Goal: Information Seeking & Learning: Learn about a topic

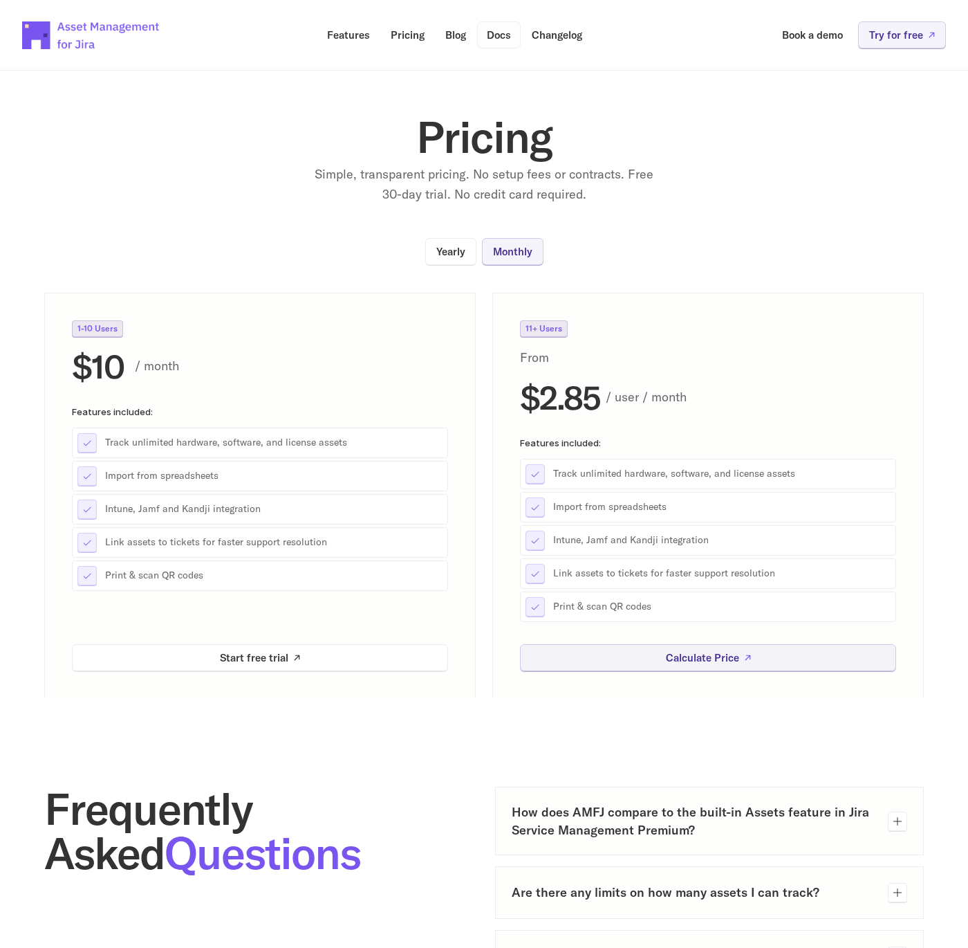
click at [490, 34] on p "Docs" at bounding box center [499, 35] width 24 height 10
click at [836, 67] on nav "Features Pricing Blog Docs Changelog Book a demo Try for free" at bounding box center [484, 35] width 968 height 71
click at [877, 40] on p "Try for free" at bounding box center [896, 35] width 54 height 10
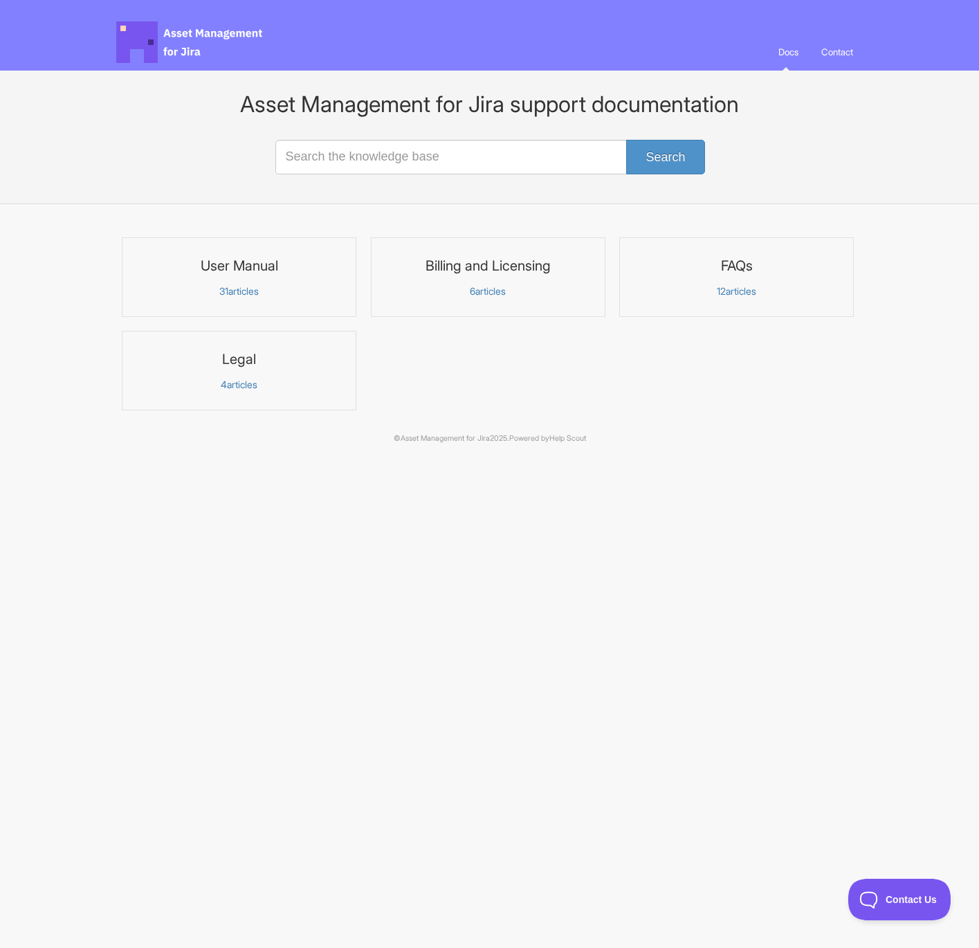
click at [726, 291] on p "12 articles" at bounding box center [736, 291] width 217 height 12
click at [240, 291] on p "31 articles" at bounding box center [239, 291] width 217 height 12
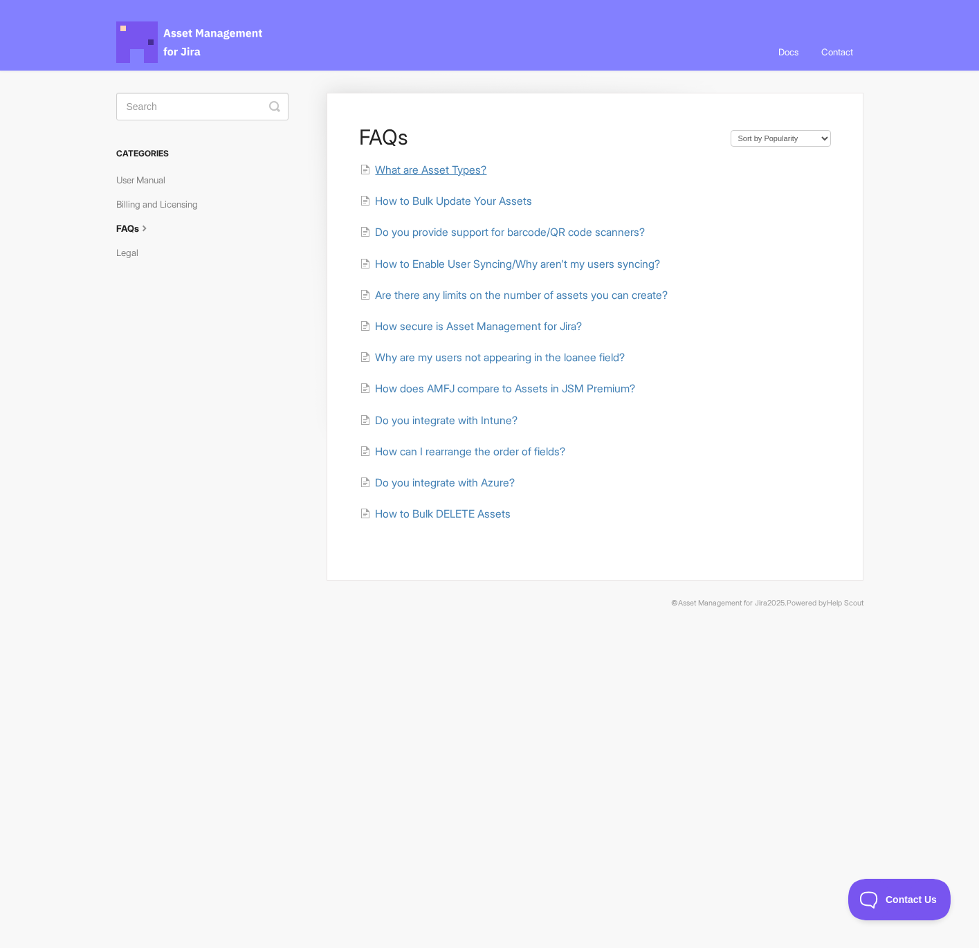
click at [445, 172] on span "What are Asset Types?" at bounding box center [430, 169] width 111 height 13
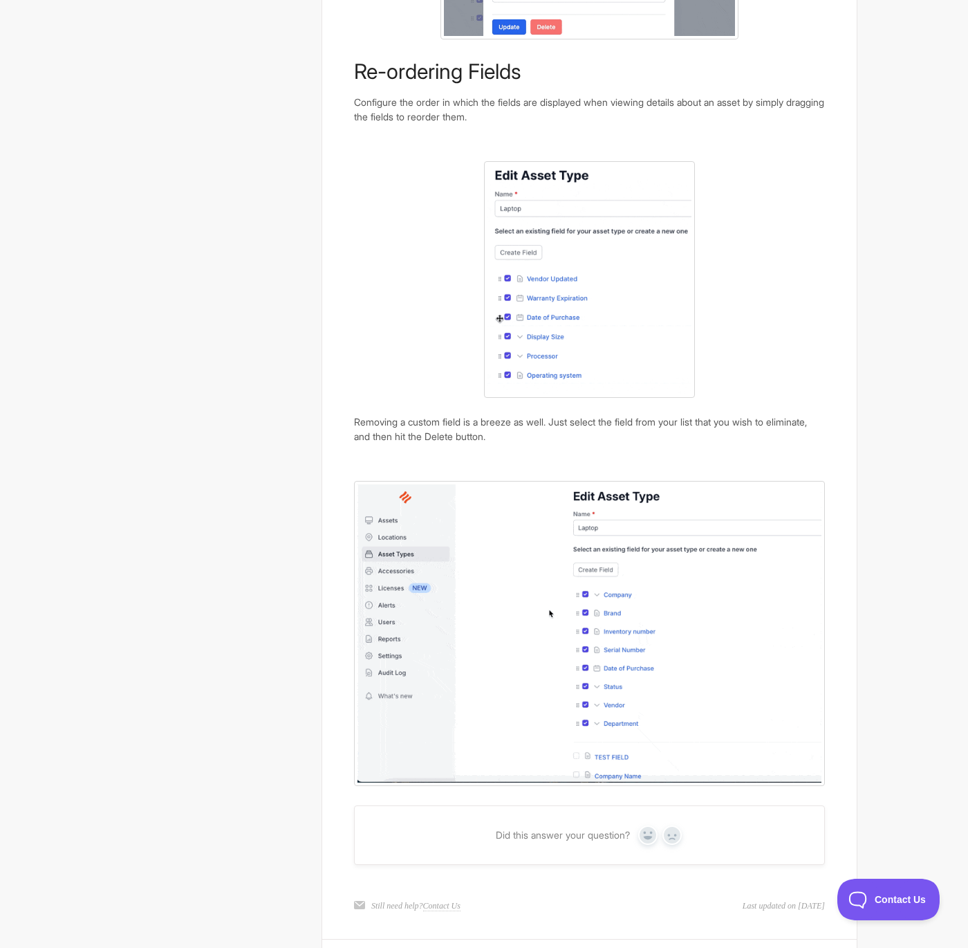
scroll to position [938, 0]
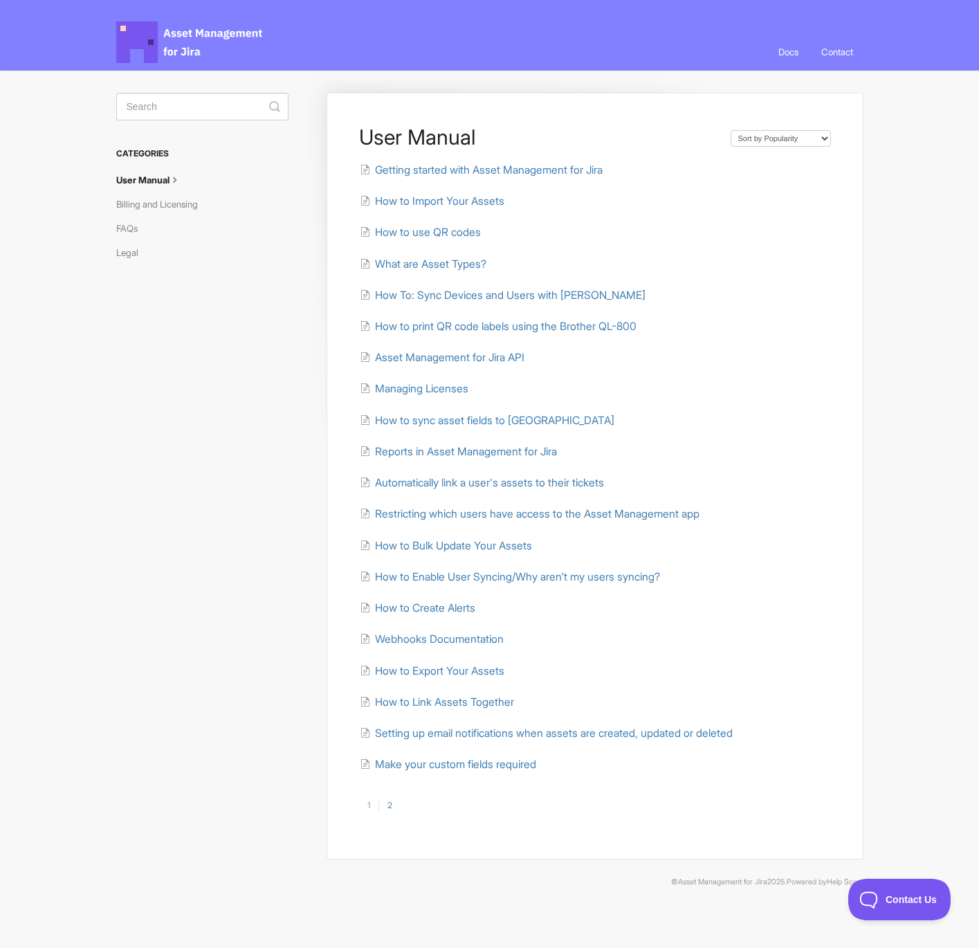
click at [632, 350] on li "Asset Management for Jira API" at bounding box center [594, 357] width 471 height 16
click at [333, 288] on div "User Manual Sort by Default Sort A-Z Sort by Popularity Sort by Last Updated Ge…" at bounding box center [594, 476] width 536 height 766
click at [730, 468] on ul "Getting started with Asset Management for Jira How to Import Your Assets How to…" at bounding box center [594, 467] width 471 height 611
click at [324, 508] on section "User Manual Sort by Default Sort A-Z Sort by Popularity Sort by Last Updated Ge…" at bounding box center [584, 465] width 555 height 789
click at [394, 358] on span "Asset Management for Jira API" at bounding box center [449, 357] width 149 height 13
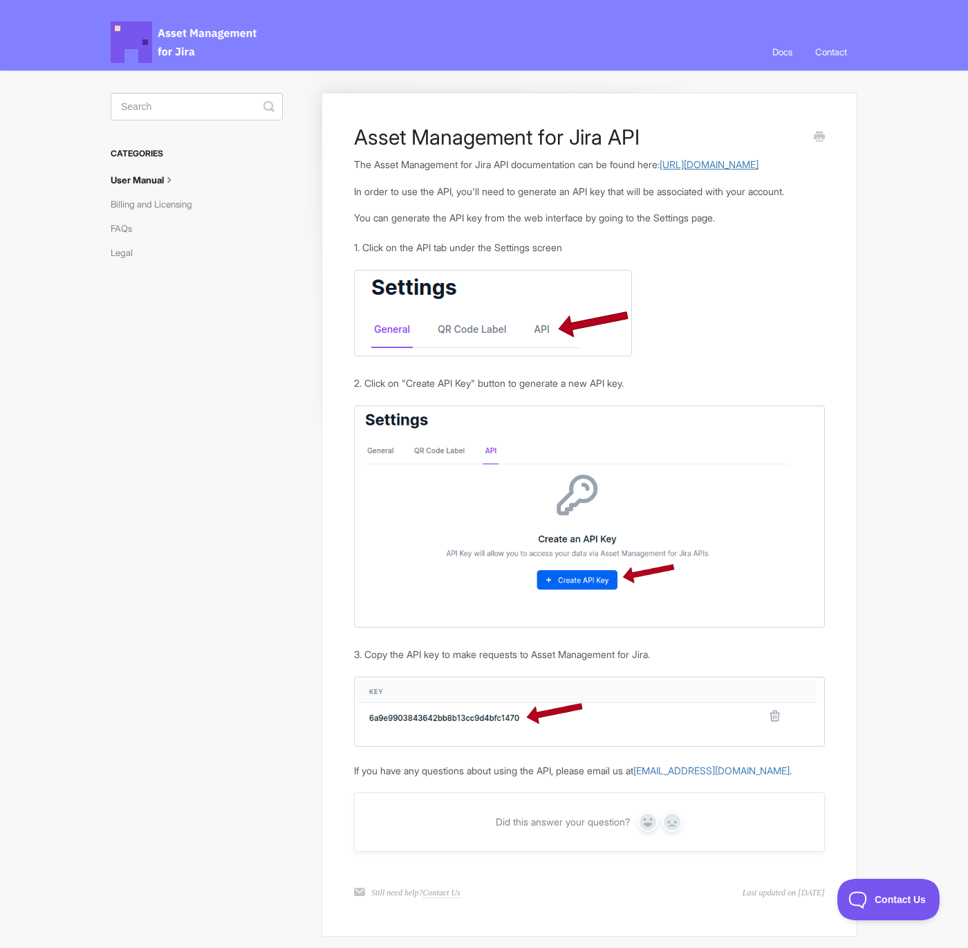
click at [660, 170] on link "https://developer.assetmanagementforjira.com" at bounding box center [709, 164] width 99 height 12
